Goal: Task Accomplishment & Management: Use online tool/utility

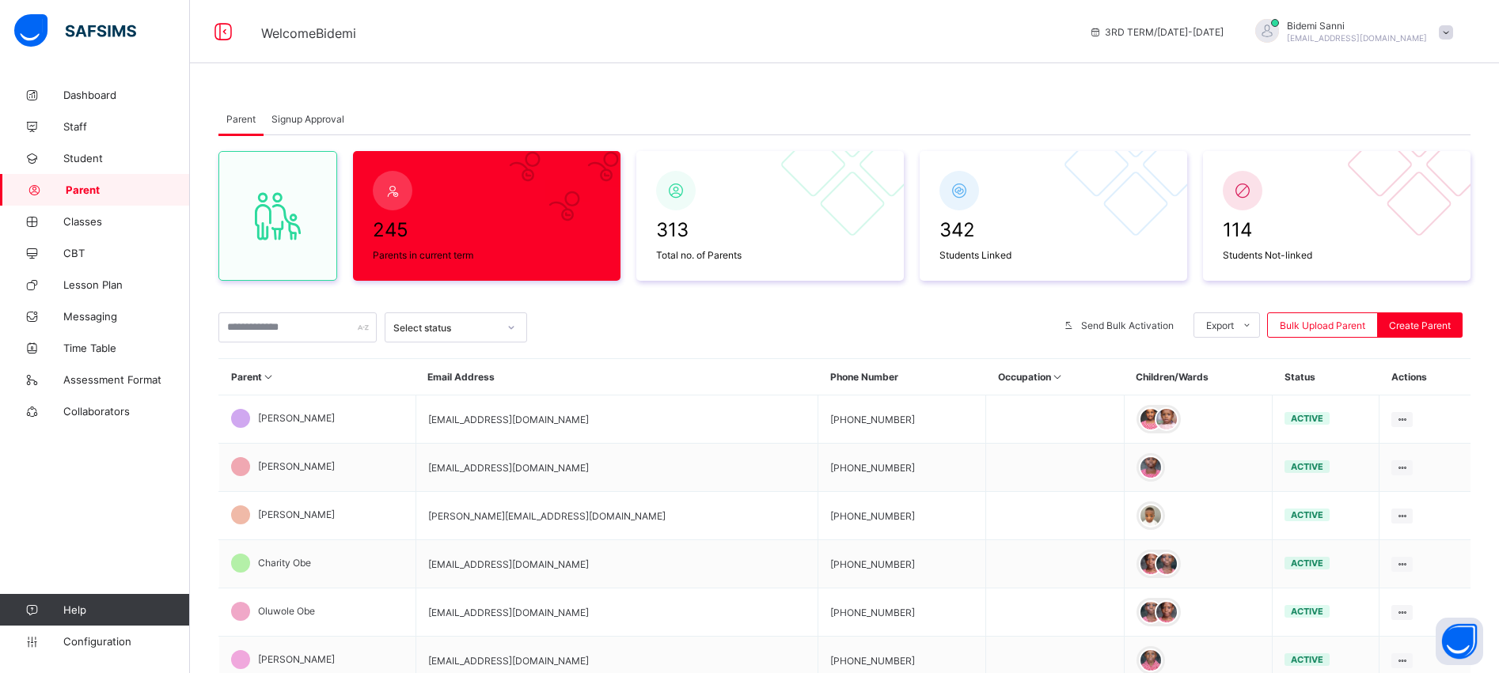
click at [316, 372] on th "Parent" at bounding box center [317, 377] width 197 height 36
click at [267, 382] on icon at bounding box center [268, 377] width 13 height 12
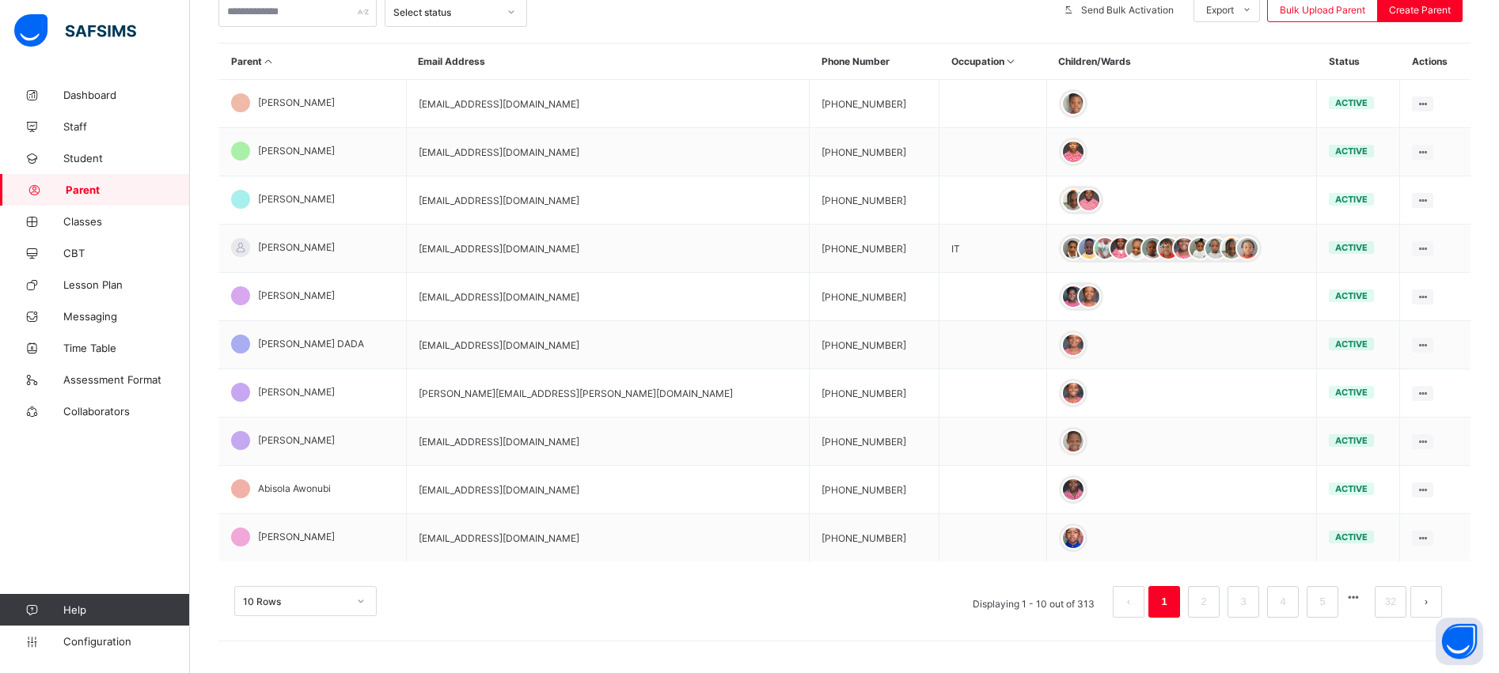
scroll to position [340, 0]
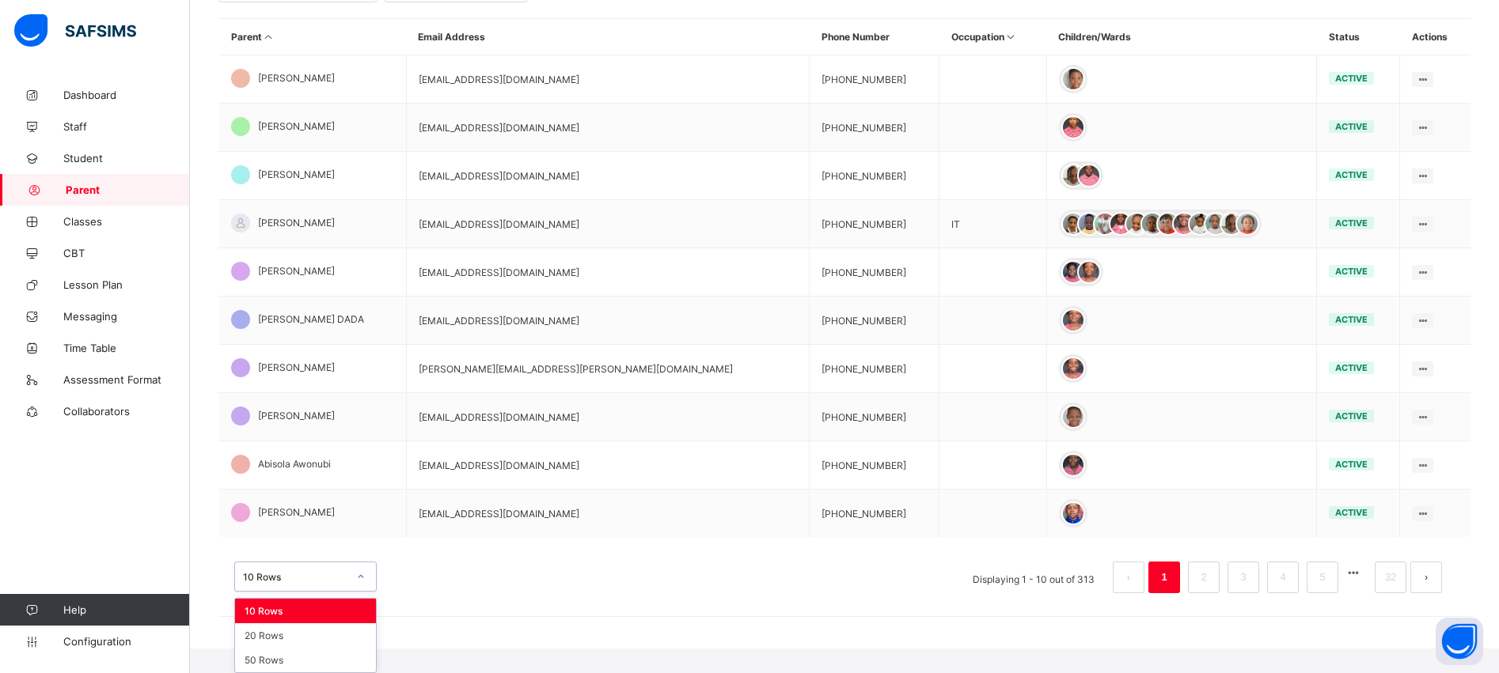
click at [321, 592] on div "option 10 Rows focused, 1 of 3. 3 results available. Use Up and Down to choose …" at bounding box center [305, 577] width 142 height 30
click at [298, 655] on div "50 Rows" at bounding box center [305, 660] width 141 height 25
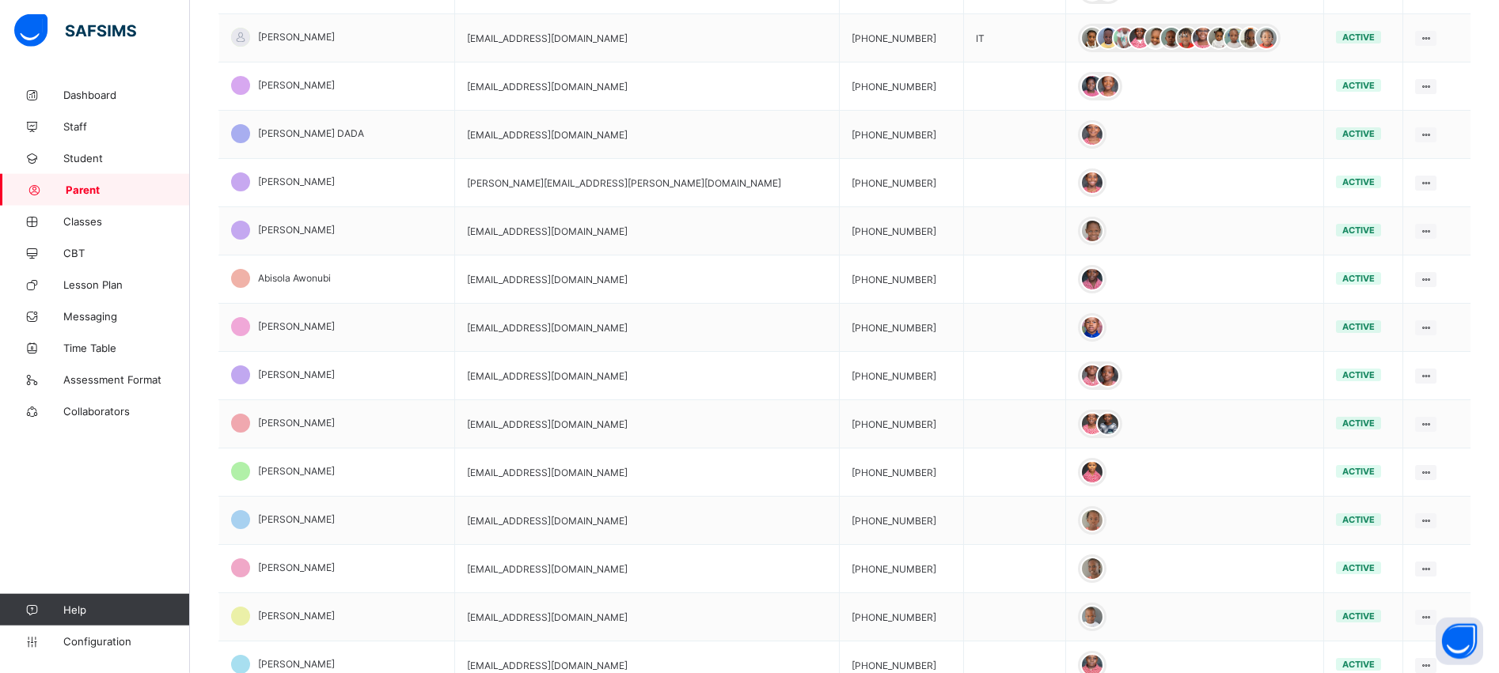
scroll to position [0, 0]
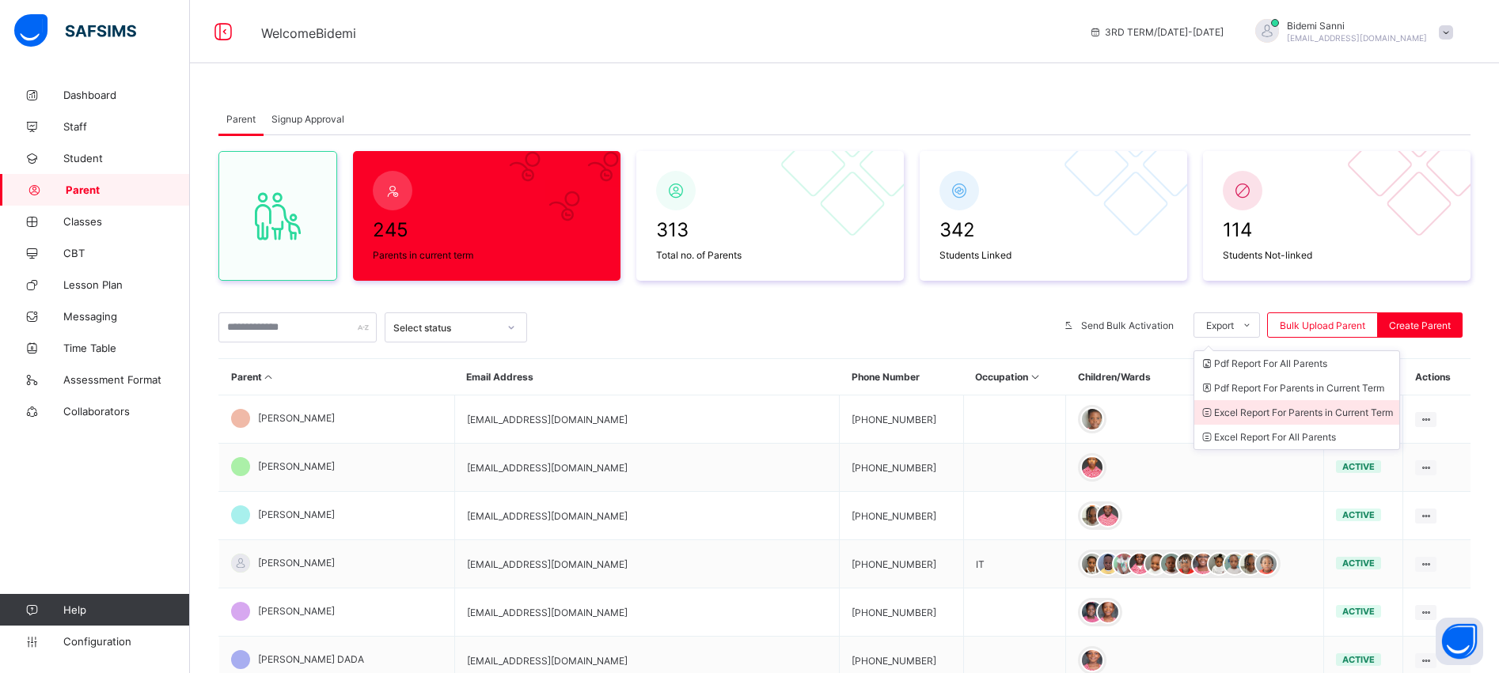
click at [1268, 412] on li "Excel Report For Parents in Current Term" at bounding box center [1296, 412] width 205 height 25
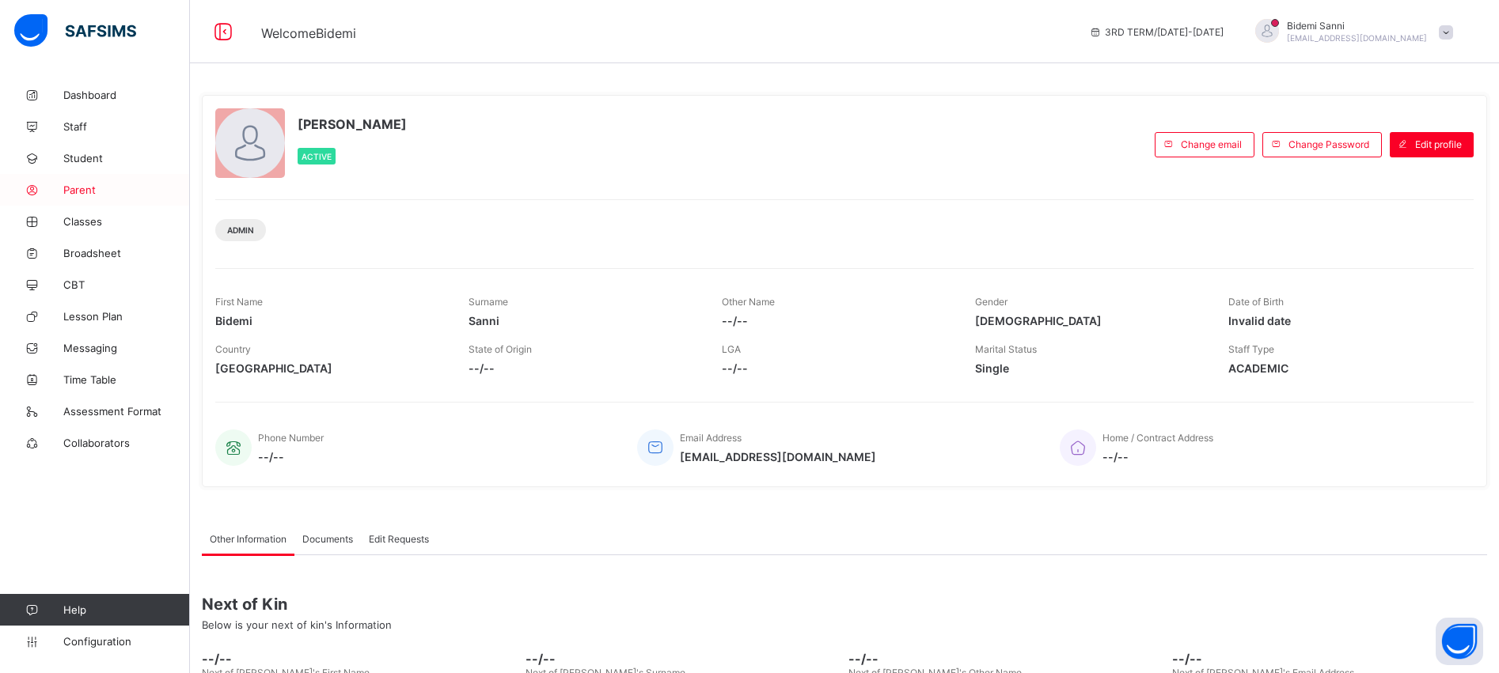
click at [79, 199] on link "Parent" at bounding box center [95, 190] width 190 height 32
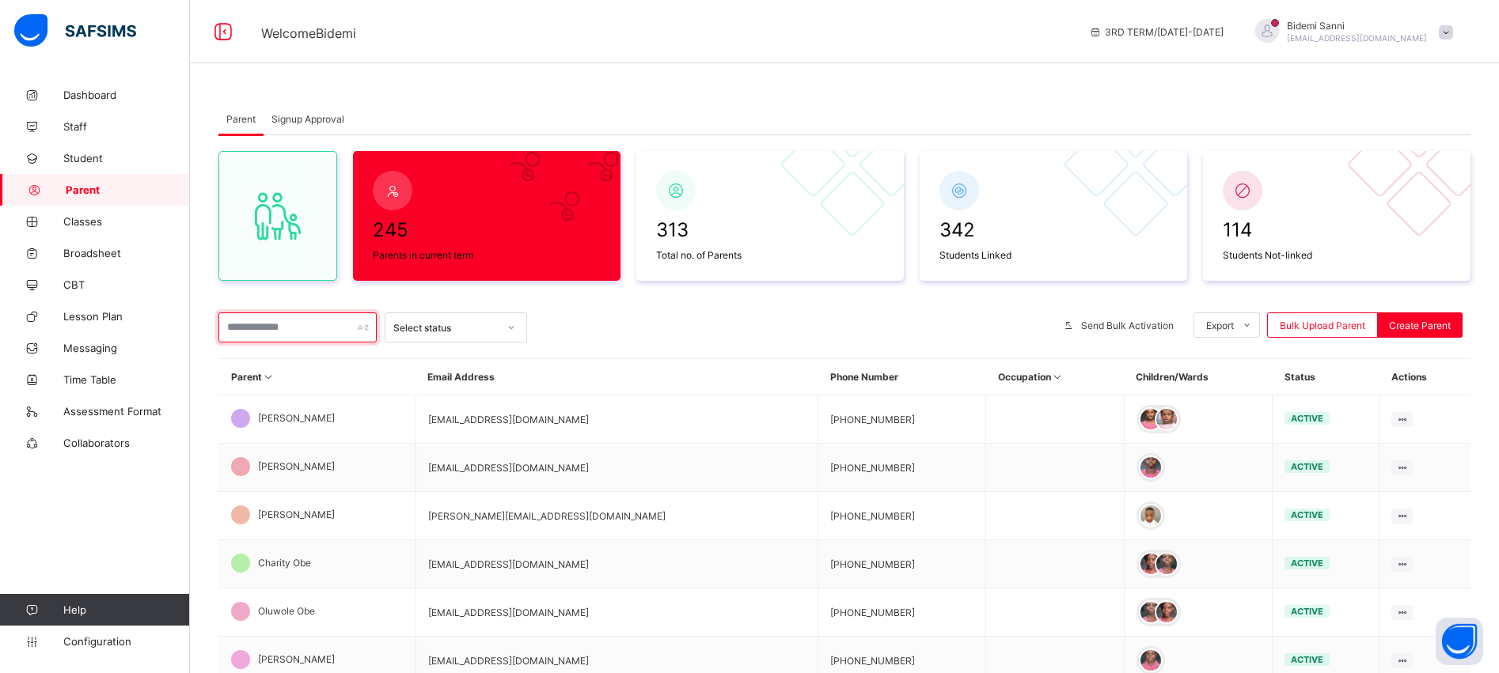
click at [307, 341] on input "text" at bounding box center [297, 328] width 158 height 30
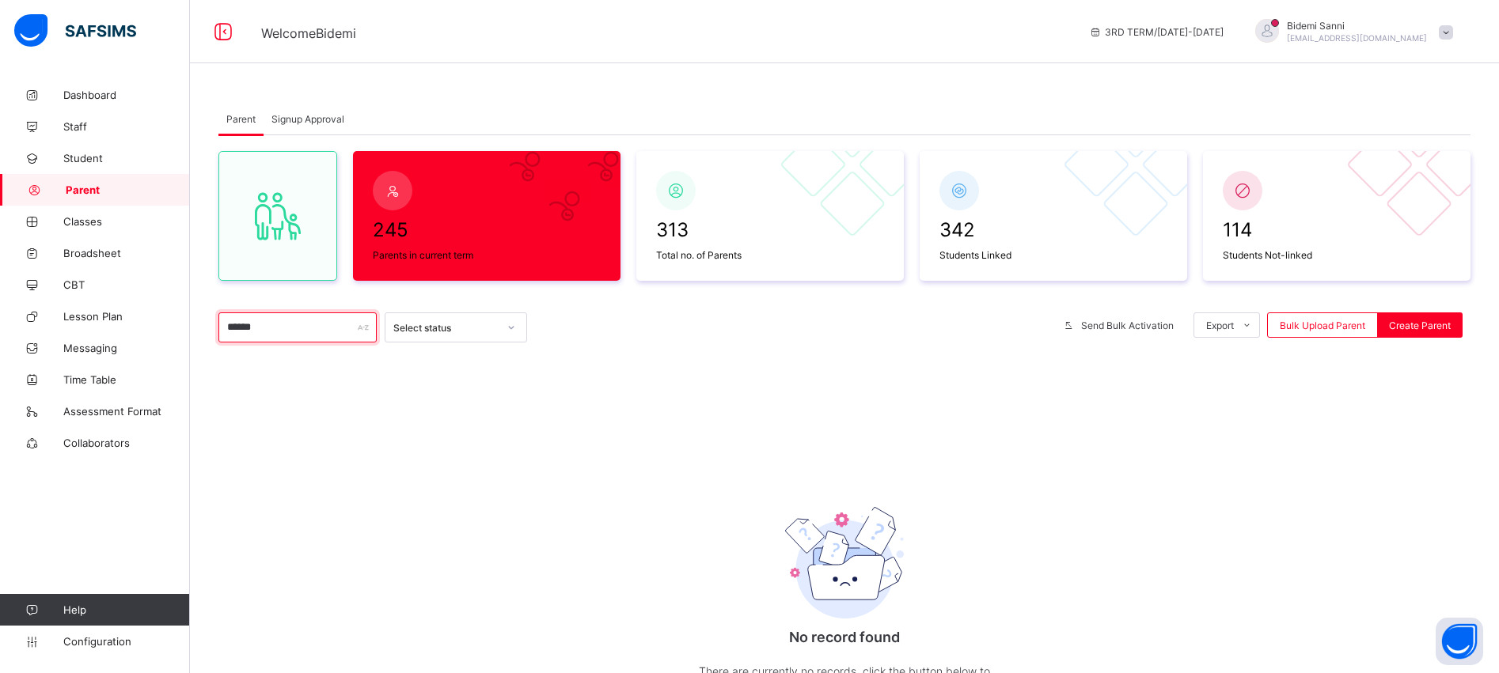
click at [307, 341] on input "******" at bounding box center [297, 328] width 158 height 30
type input "*"
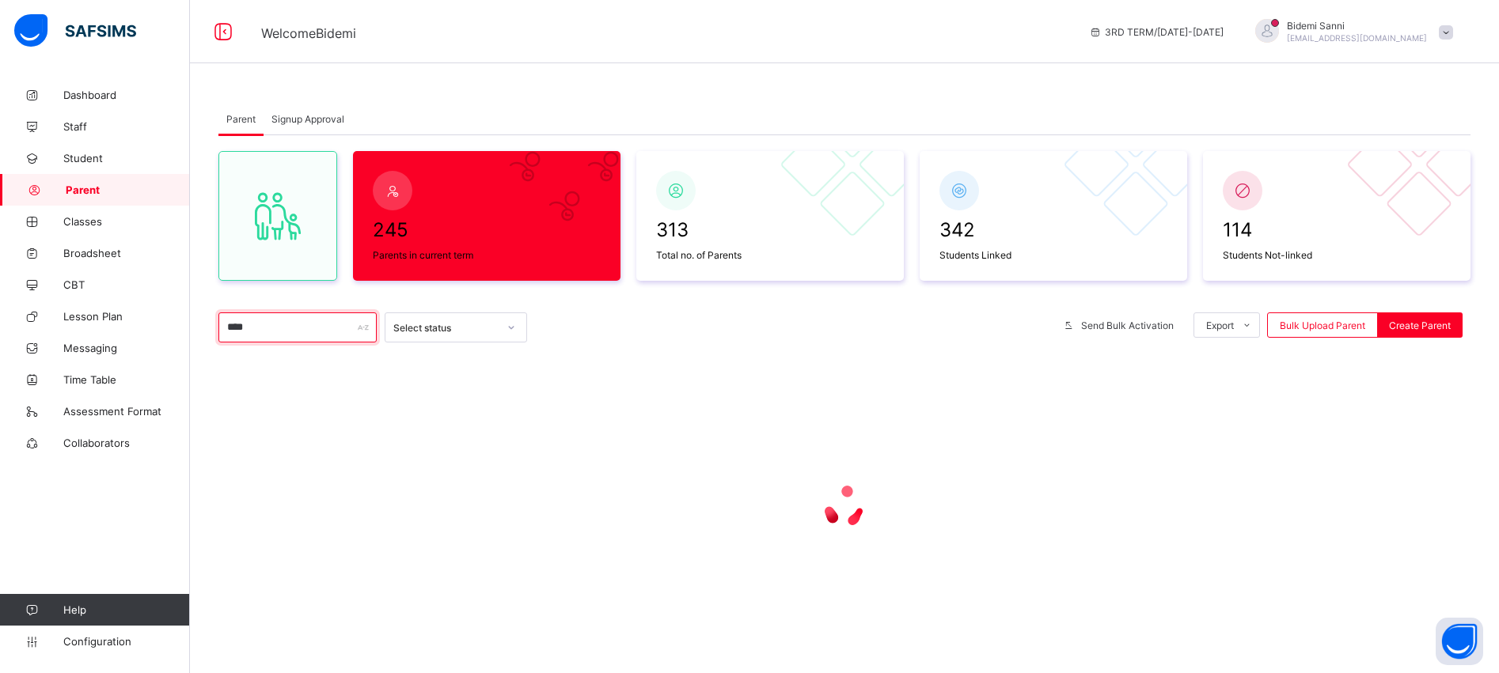
type input "****"
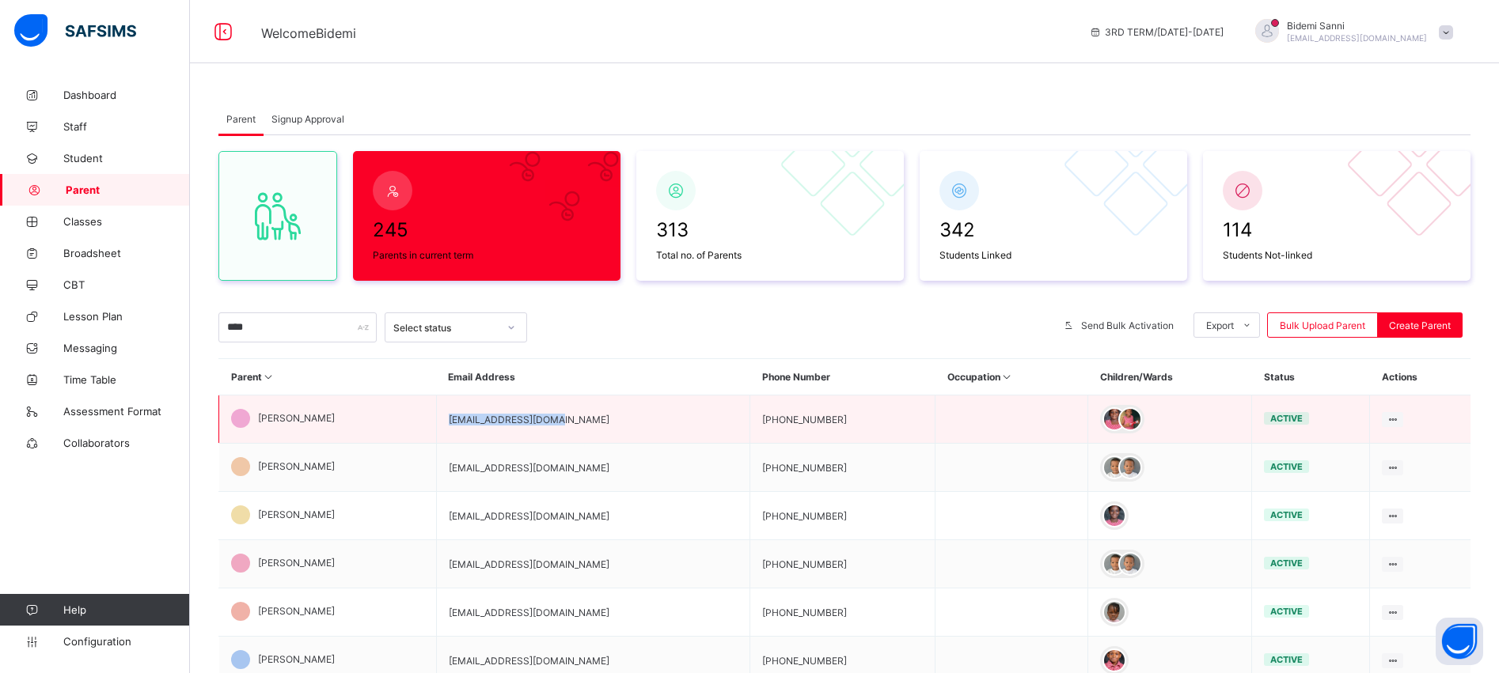
drag, startPoint x: 465, startPoint y: 420, endPoint x: 581, endPoint y: 421, distance: 115.5
click at [581, 421] on td "[EMAIL_ADDRESS][DOMAIN_NAME]" at bounding box center [593, 420] width 314 height 48
copy td "[EMAIL_ADDRESS][DOMAIN_NAME]"
click at [581, 421] on td "[EMAIL_ADDRESS][DOMAIN_NAME]" at bounding box center [593, 420] width 314 height 48
